Goal: Transaction & Acquisition: Purchase product/service

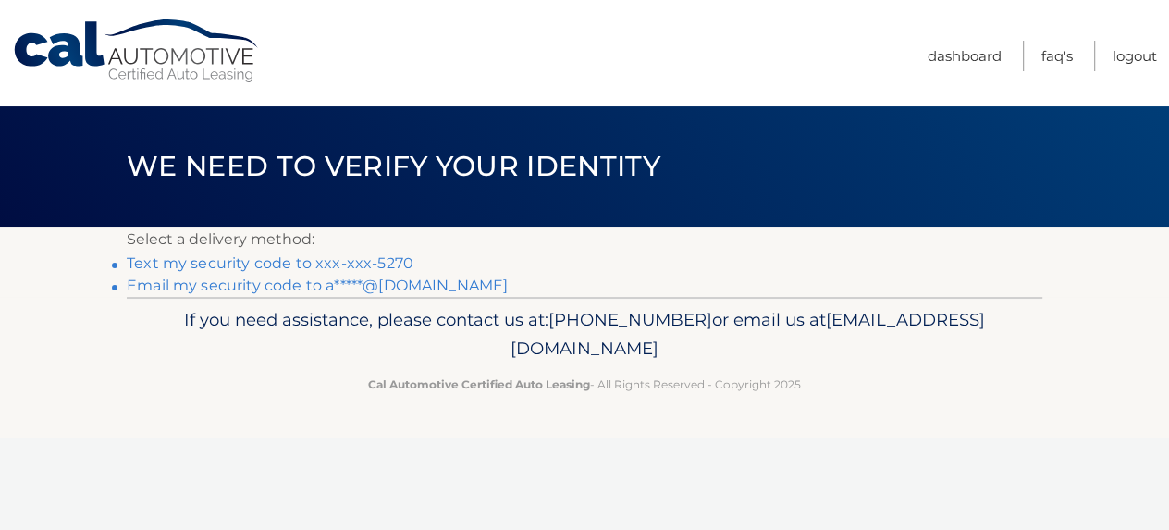
click at [363, 262] on link "Text my security code to xxx-xxx-5270" at bounding box center [270, 263] width 287 height 18
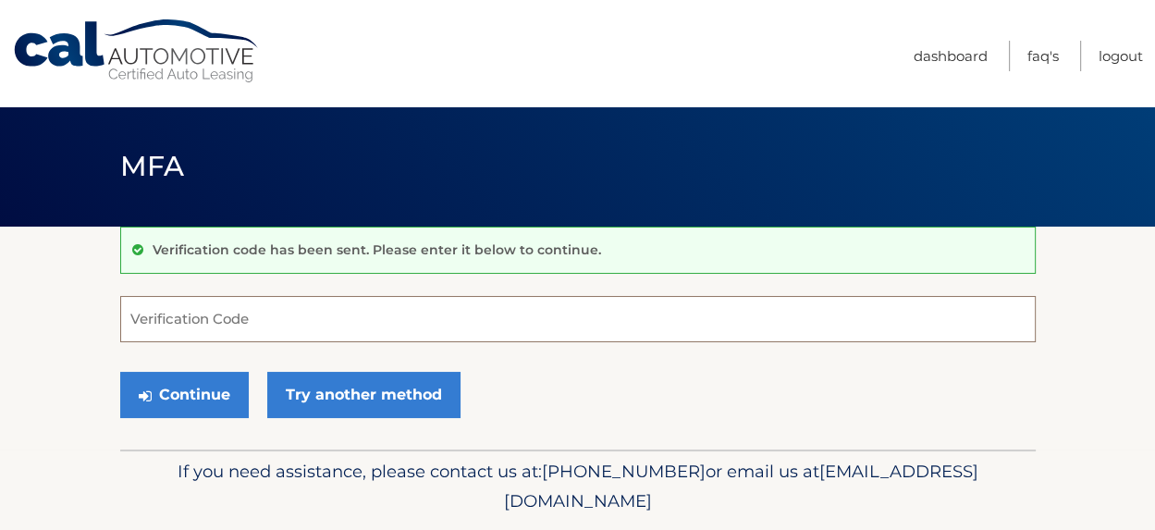
paste input "875174"
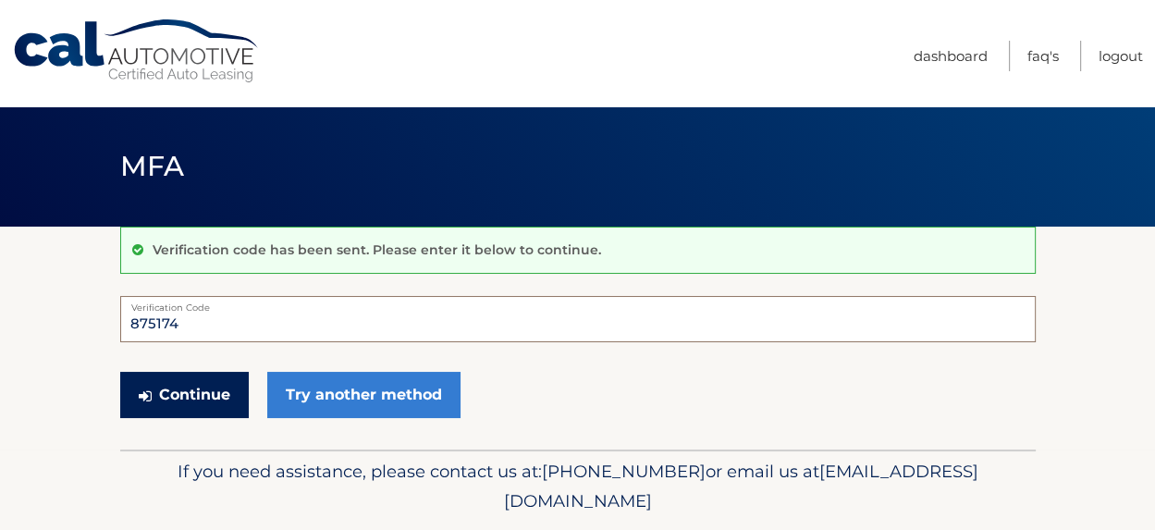
type input "875174"
click at [175, 391] on button "Continue" at bounding box center [184, 395] width 129 height 46
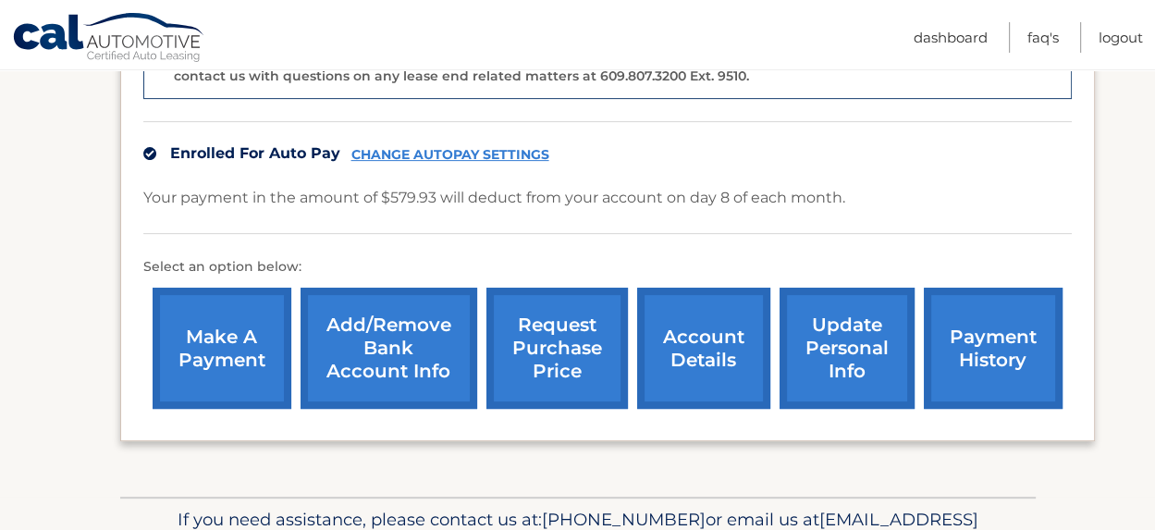
scroll to position [565, 0]
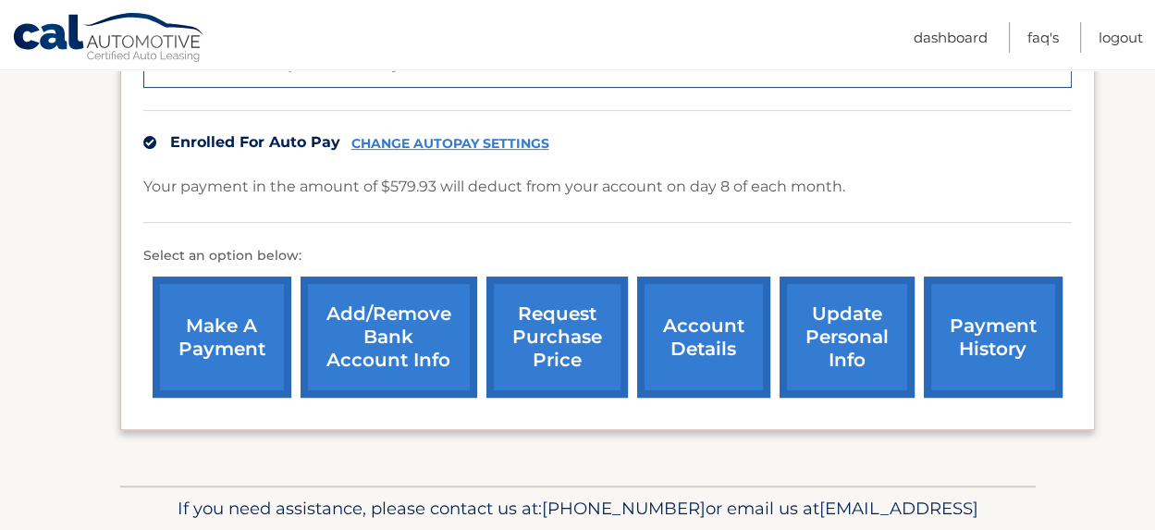
click at [209, 330] on link "make a payment" at bounding box center [222, 337] width 139 height 121
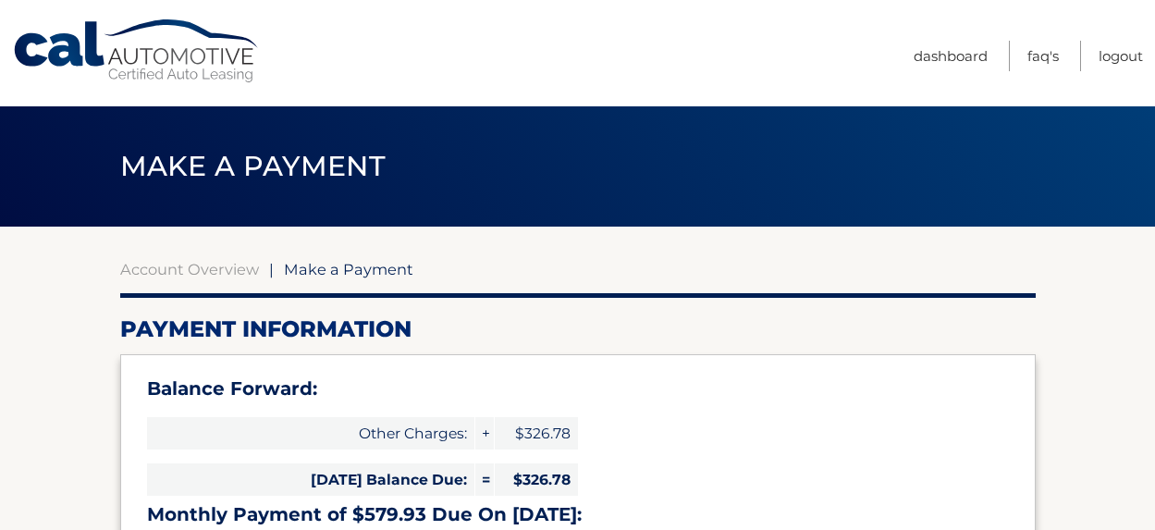
type input "906.71"
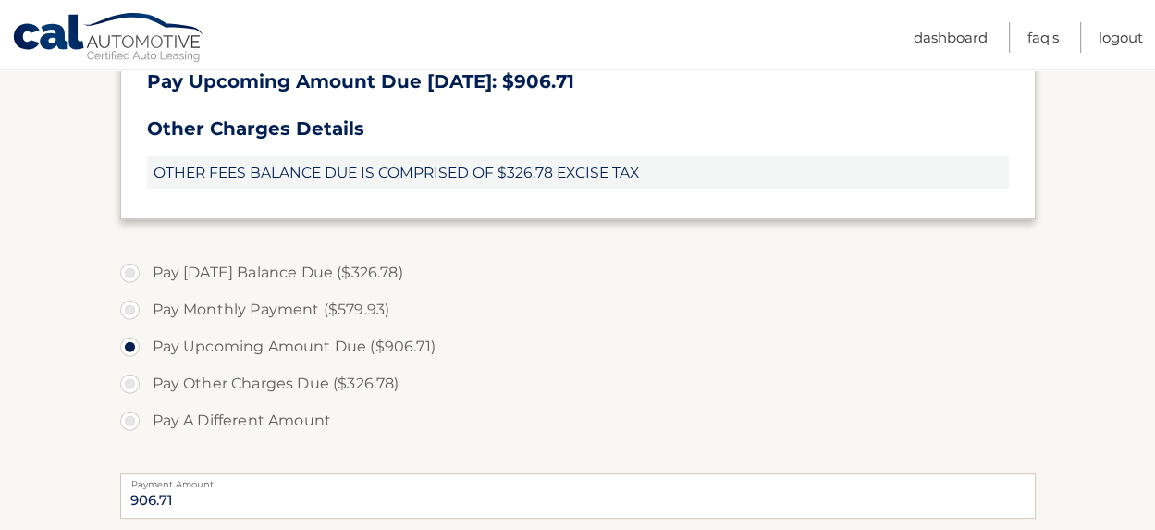
scroll to position [567, 0]
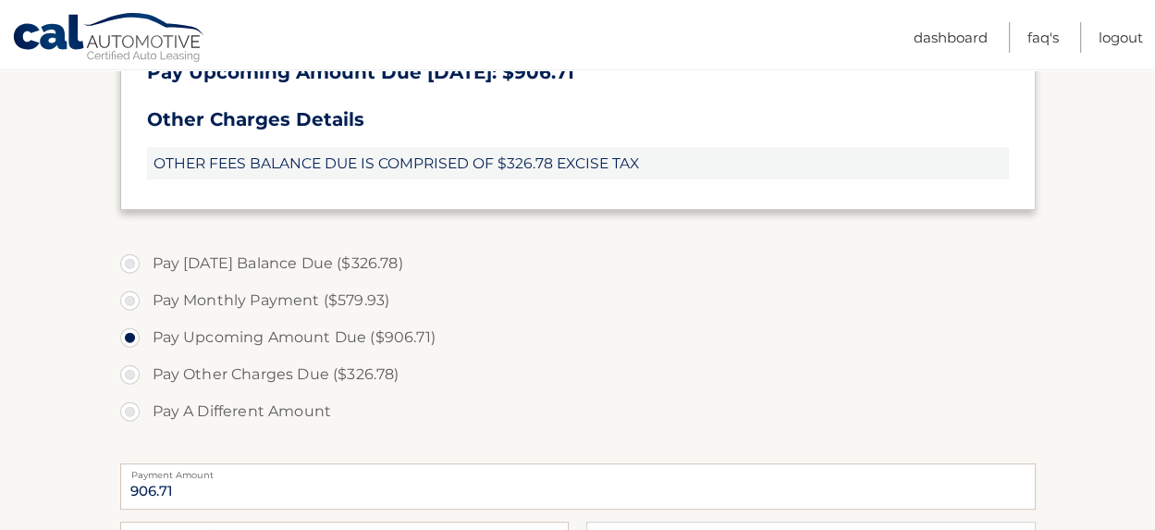
click at [129, 377] on label "Pay Other Charges Due ($326.78)" at bounding box center [578, 374] width 916 height 37
click at [129, 377] on input "Pay Other Charges Due ($326.78)" at bounding box center [137, 371] width 18 height 30
radio input "true"
type input "326.78"
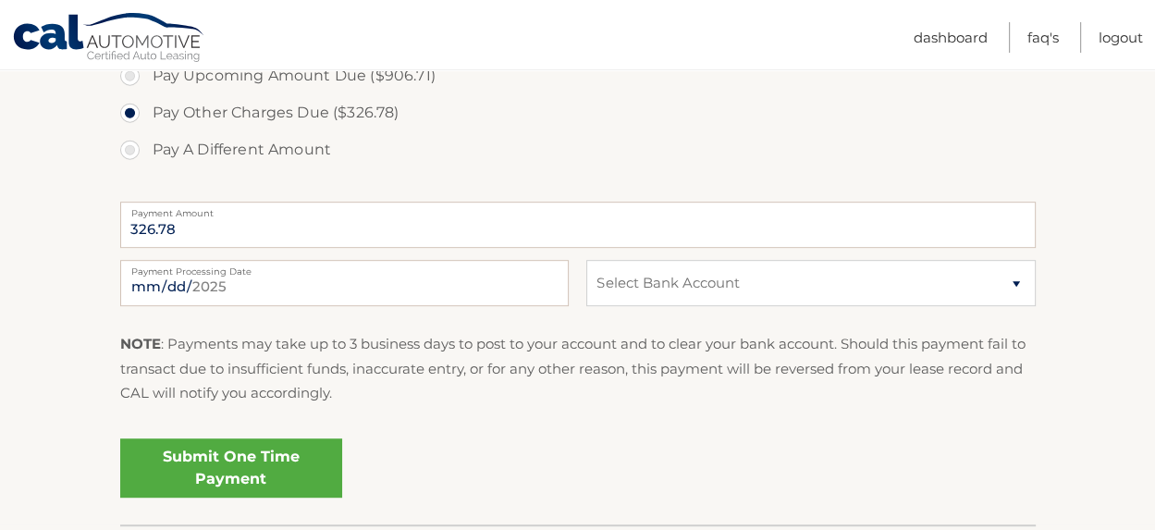
scroll to position [834, 0]
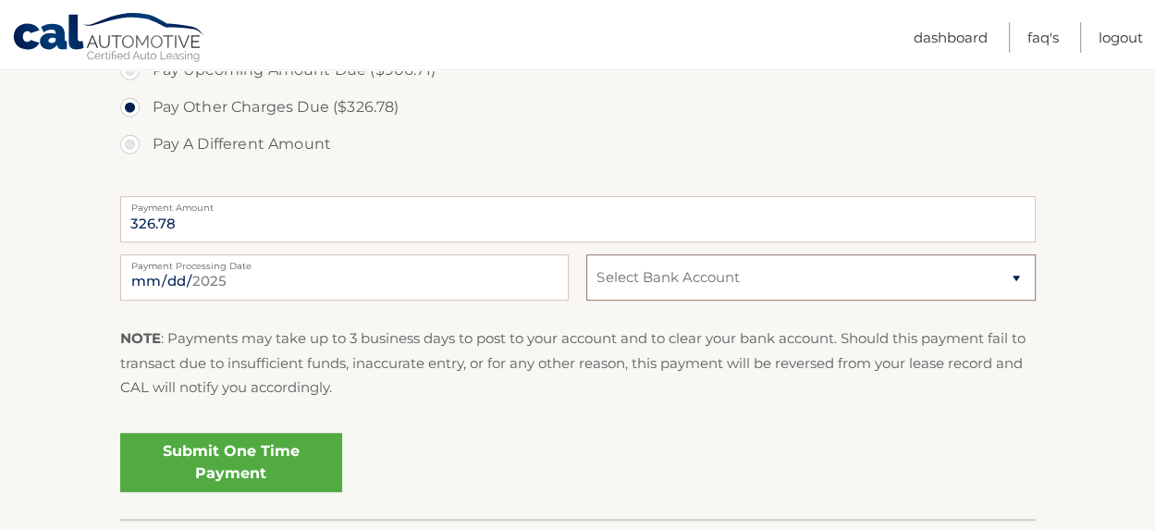
click at [1026, 283] on select "Select Bank Account Checking ALLTRUST CREDIT UNION *****5211 Checking ALLTRUST …" at bounding box center [810, 277] width 449 height 46
select select "MDZiMmI2NTQtNDAxNS00MzU5LTkwZjgtMmQyM2E3NTQyMzNh"
click at [586, 254] on select "Select Bank Account Checking ALLTRUST CREDIT UNION *****5211 Checking ALLTRUST …" at bounding box center [810, 277] width 449 height 46
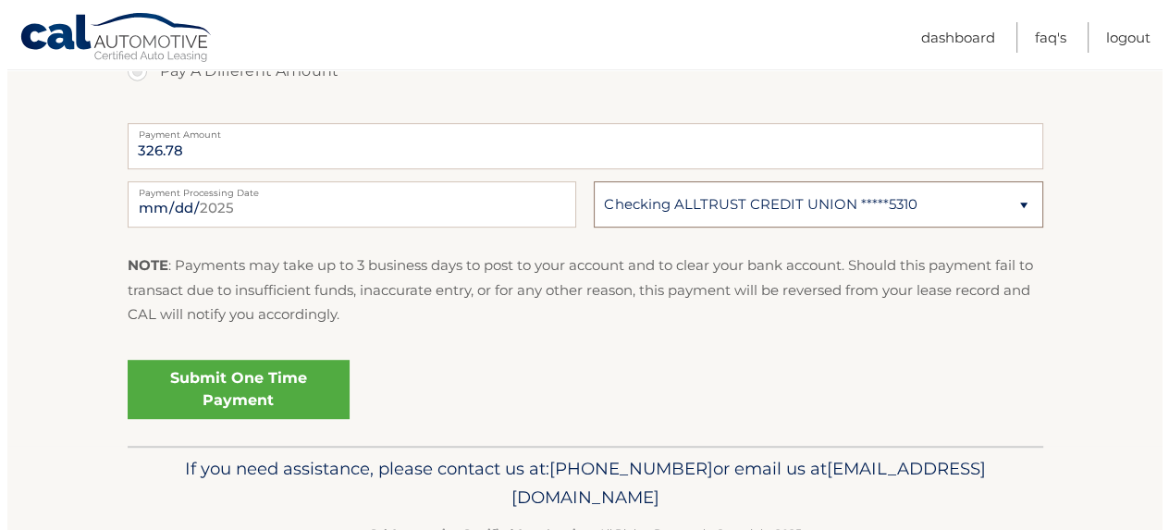
scroll to position [914, 0]
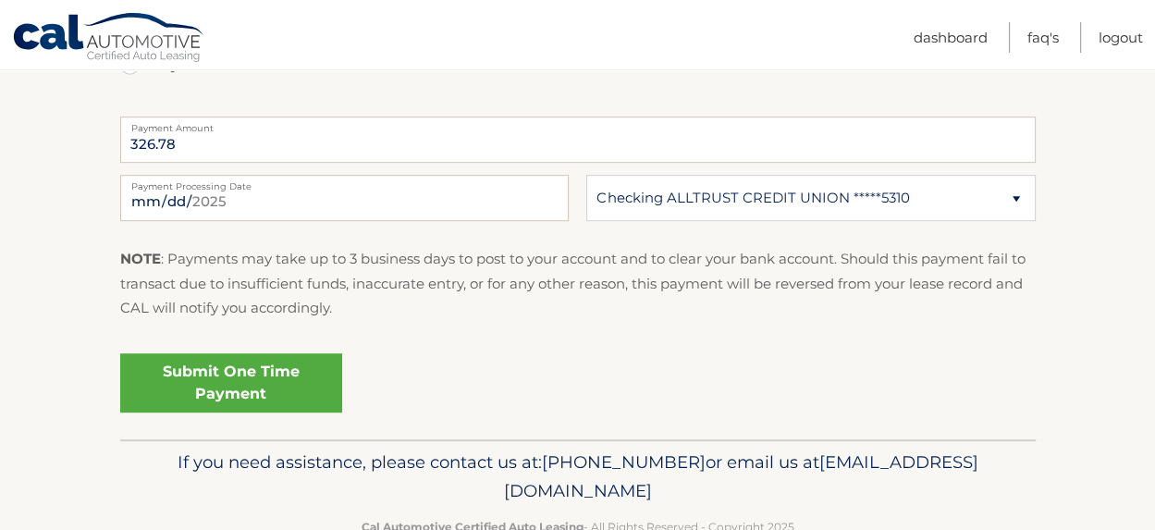
click at [229, 398] on link "Submit One Time Payment" at bounding box center [231, 382] width 222 height 59
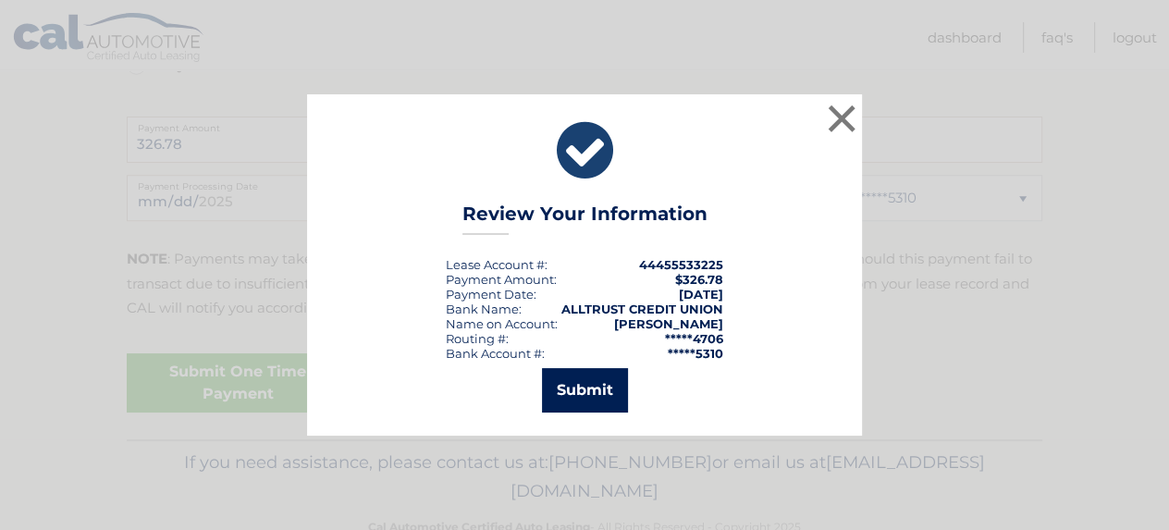
click at [582, 383] on button "Submit" at bounding box center [585, 390] width 86 height 44
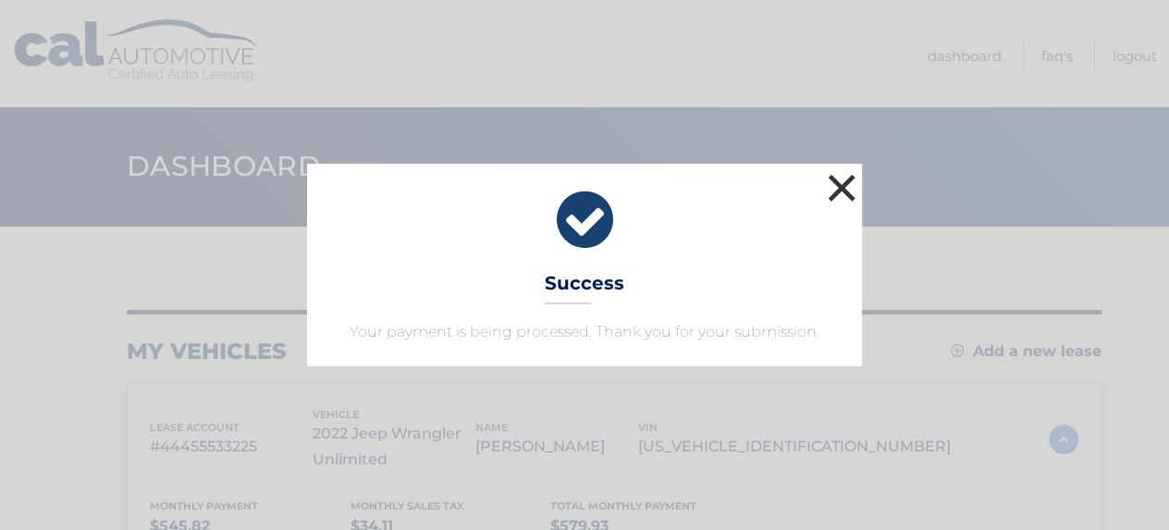
click at [842, 188] on button "×" at bounding box center [841, 187] width 37 height 37
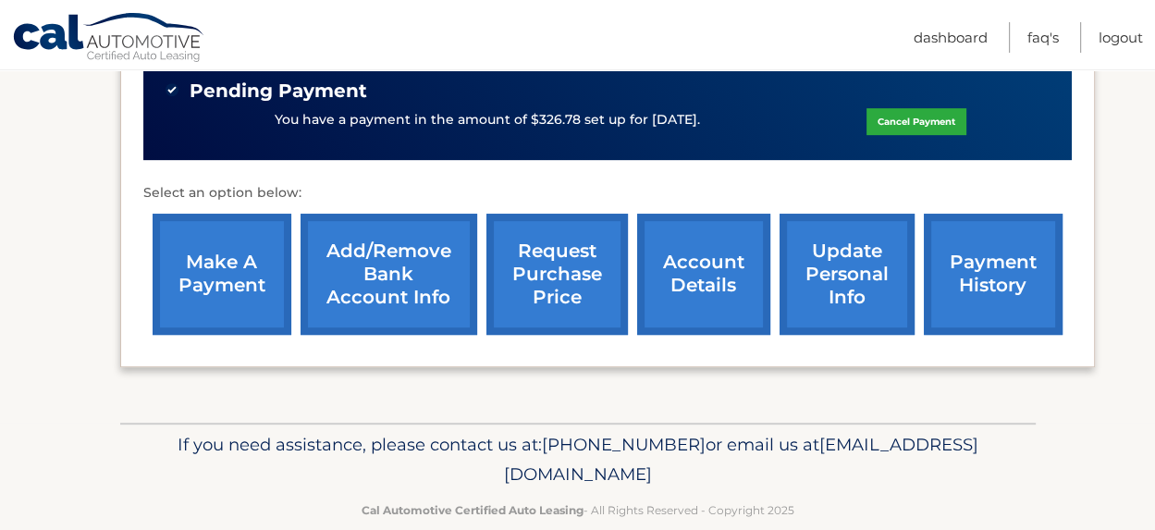
scroll to position [766, 0]
